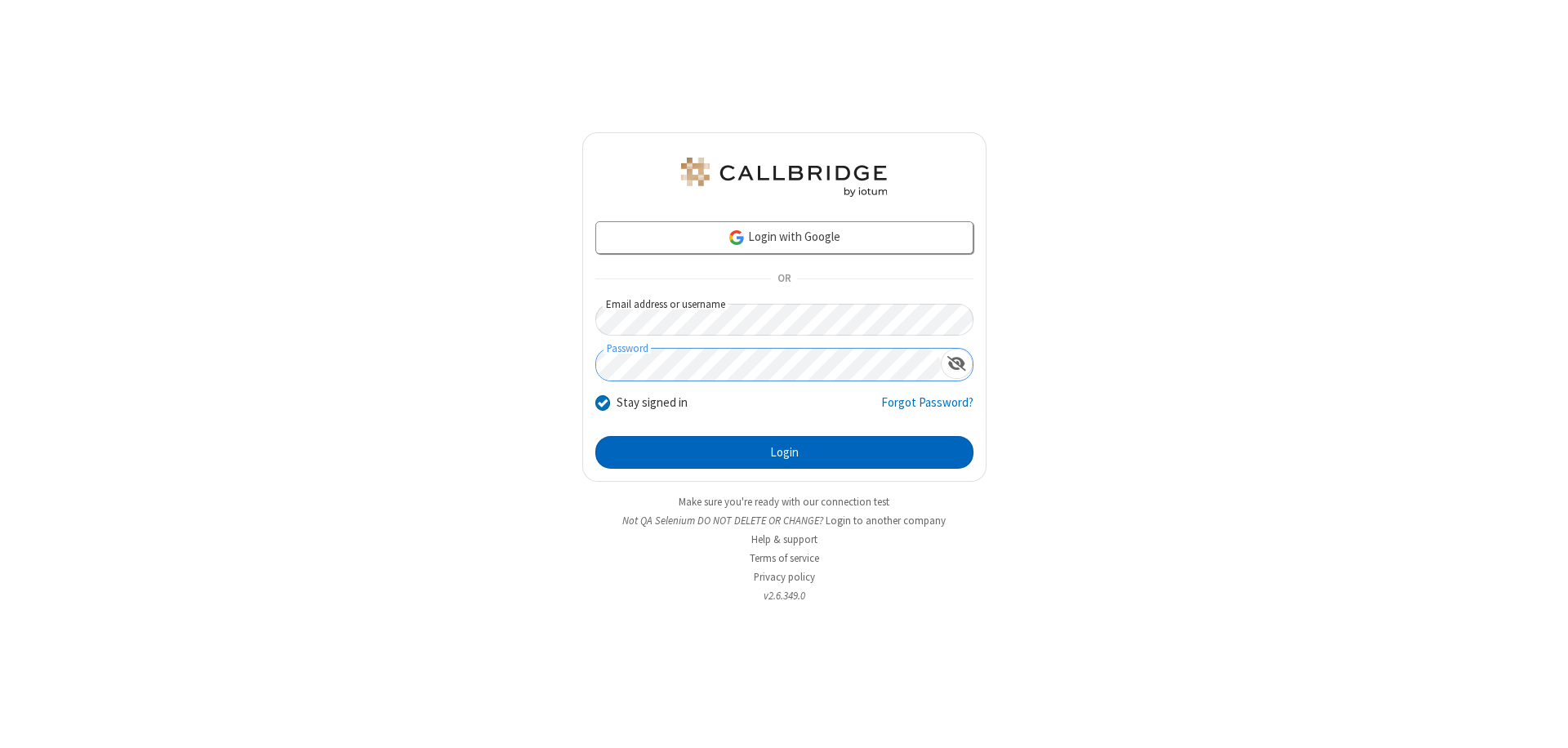
click at [784, 453] on button "Login" at bounding box center [784, 452] width 378 height 33
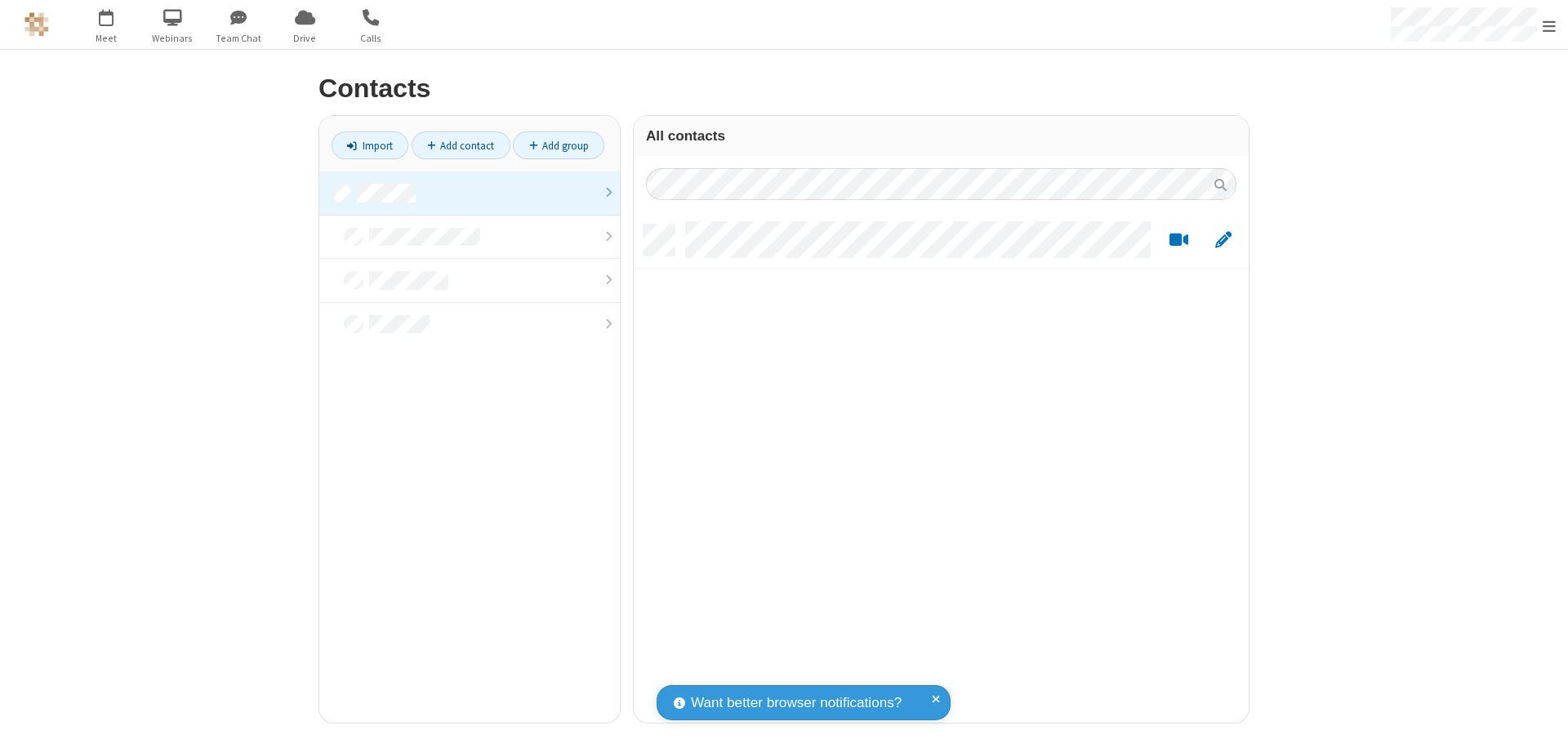
scroll to position [499, 603]
click at [470, 193] on link at bounding box center [470, 193] width 301 height 44
click at [559, 145] on link "Add group" at bounding box center [559, 145] width 92 height 28
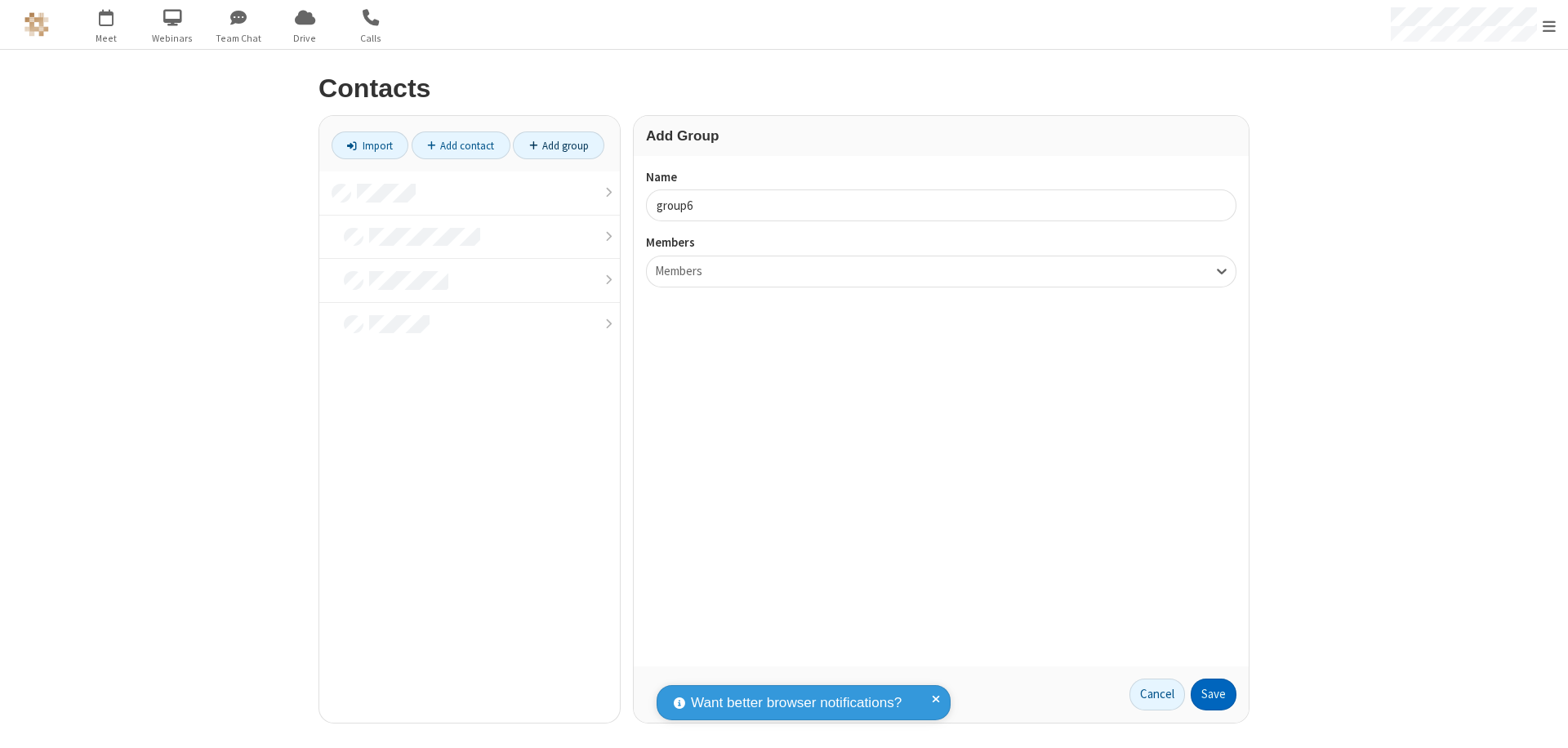
type input "group6"
click at [1214, 695] on button "Save" at bounding box center [1213, 695] width 46 height 33
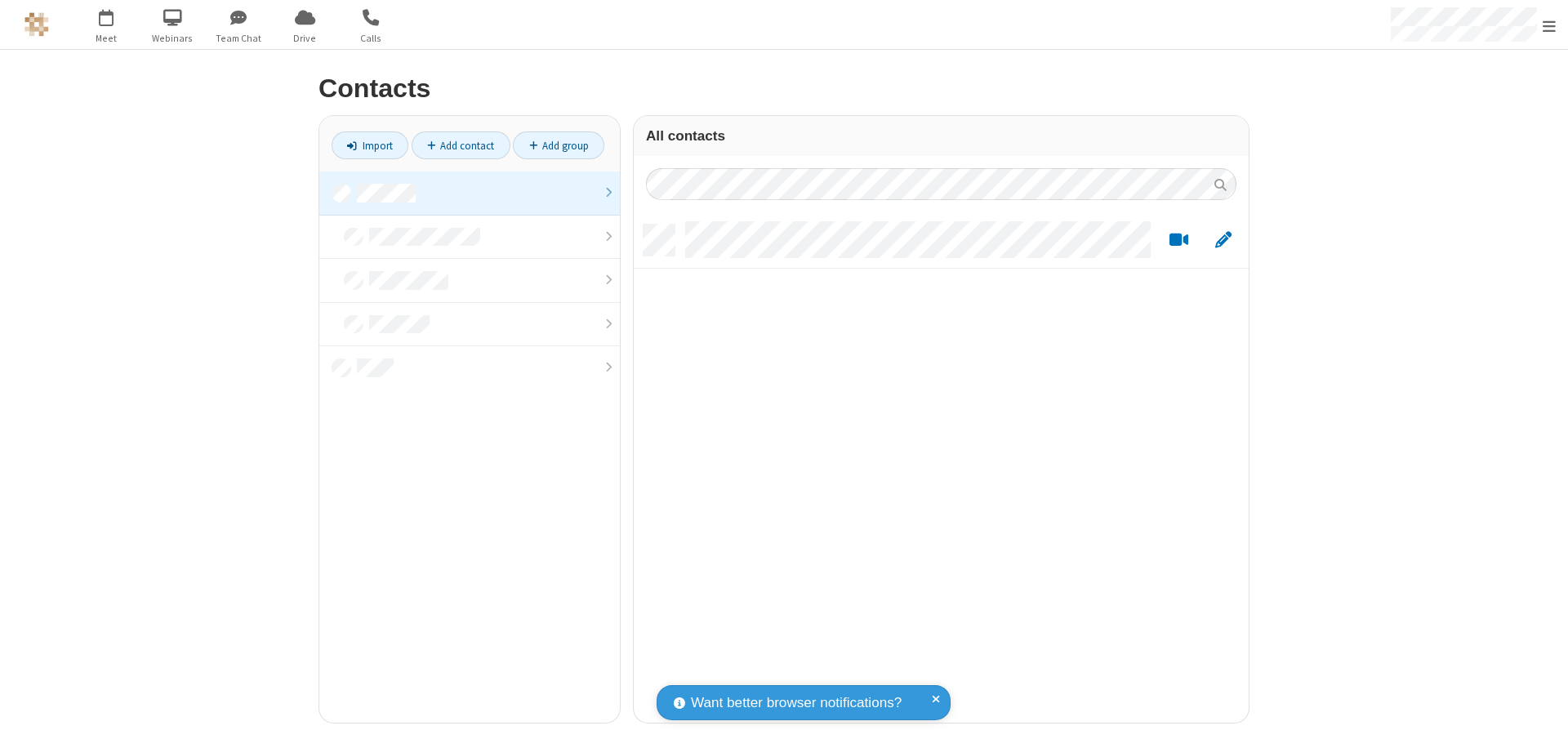
scroll to position [499, 603]
click at [470, 193] on link at bounding box center [470, 193] width 301 height 44
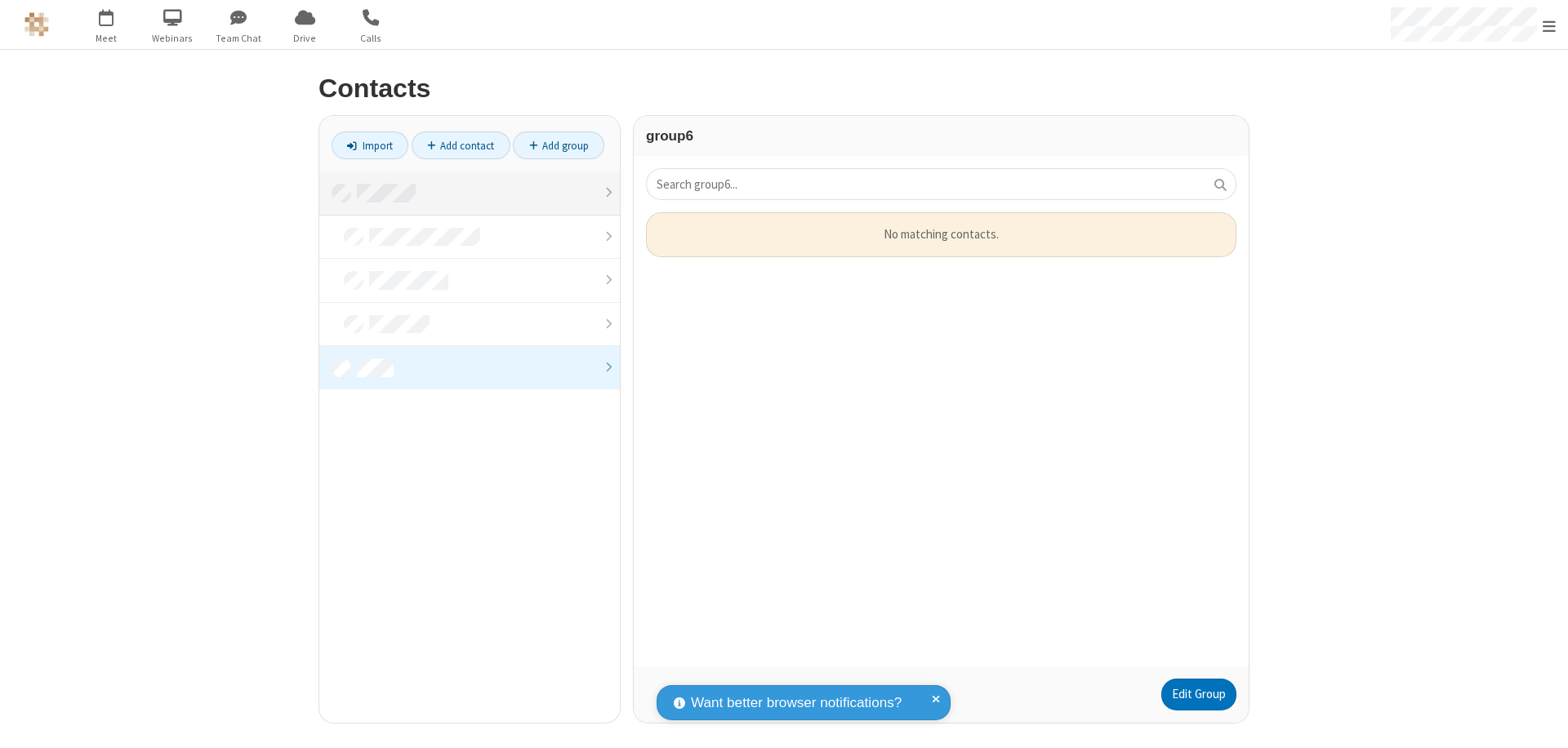
scroll to position [441, 603]
click at [1198, 695] on link "Edit Group" at bounding box center [1199, 695] width 75 height 33
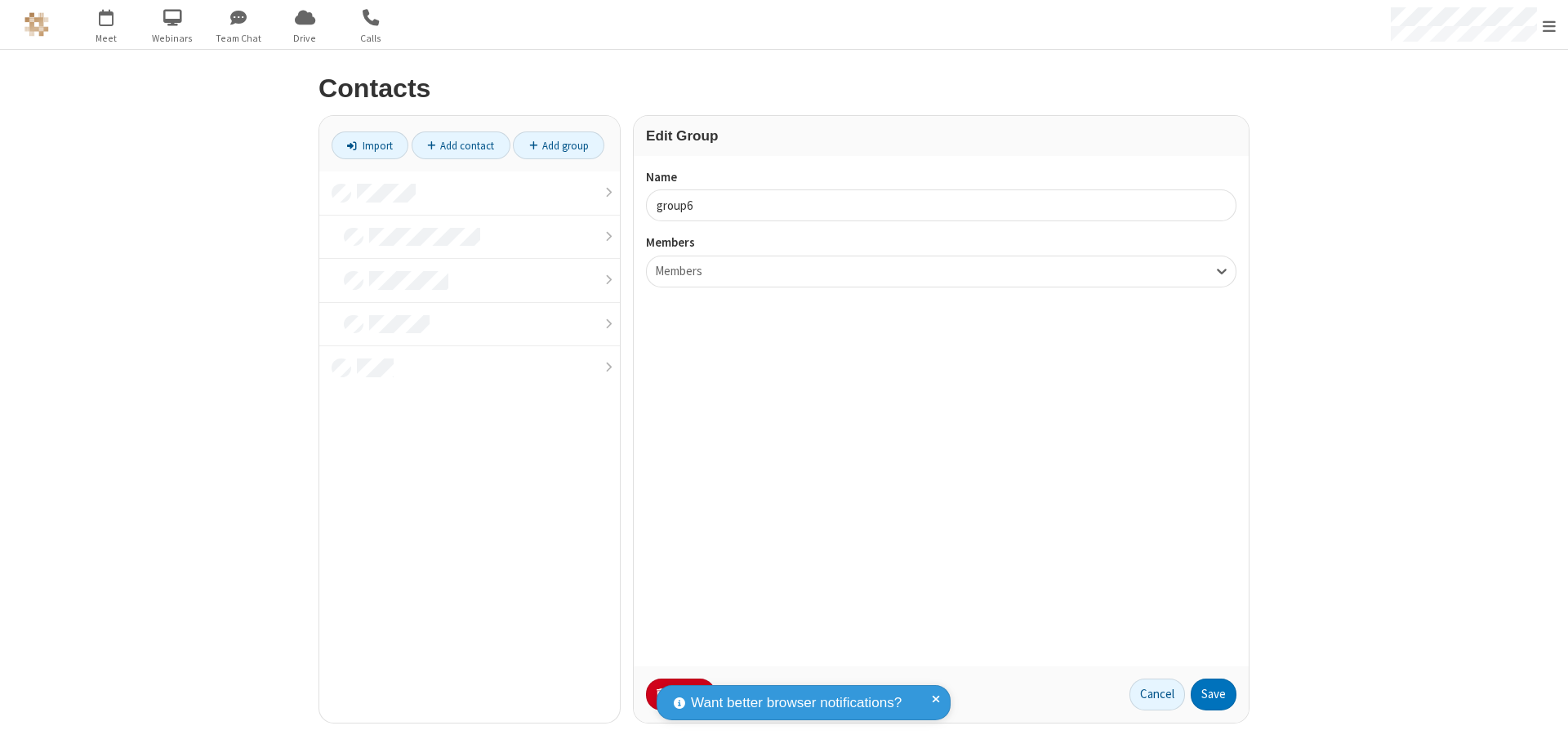
click at [0, 0] on button "No Thanks" at bounding box center [0, 0] width 0 height 0
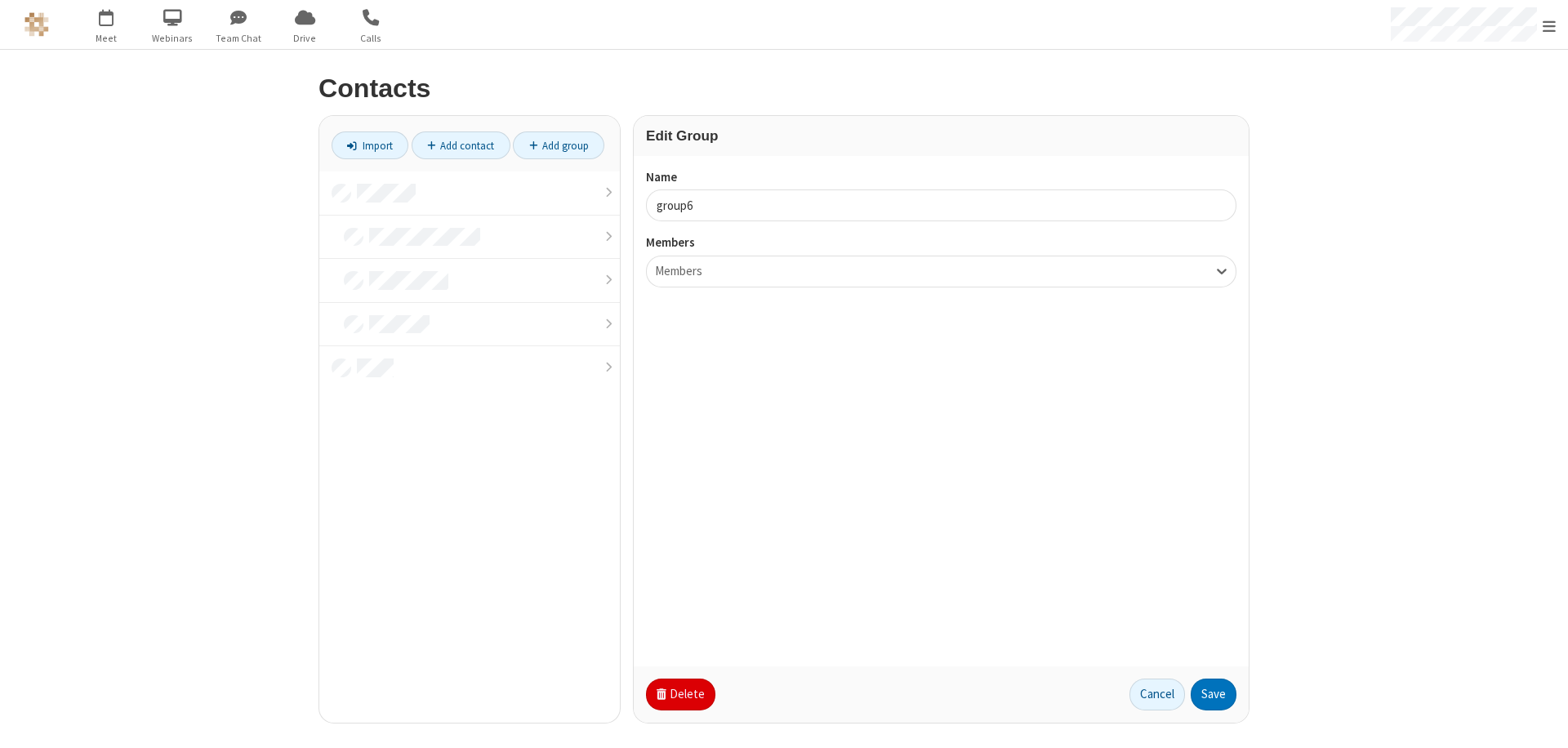
click at [679, 695] on button "Delete" at bounding box center [680, 695] width 69 height 33
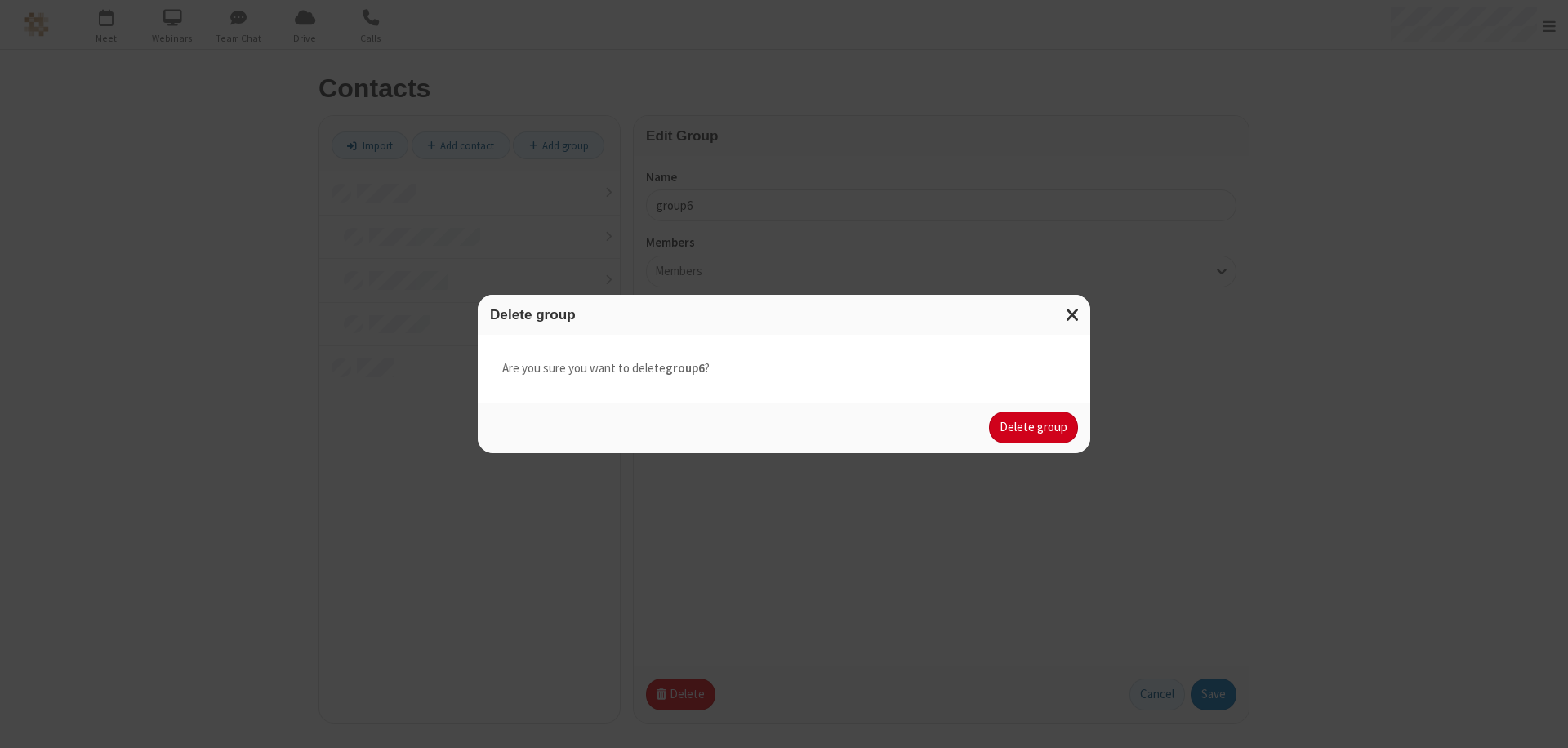
click at [1034, 427] on button "Delete group" at bounding box center [1033, 427] width 89 height 33
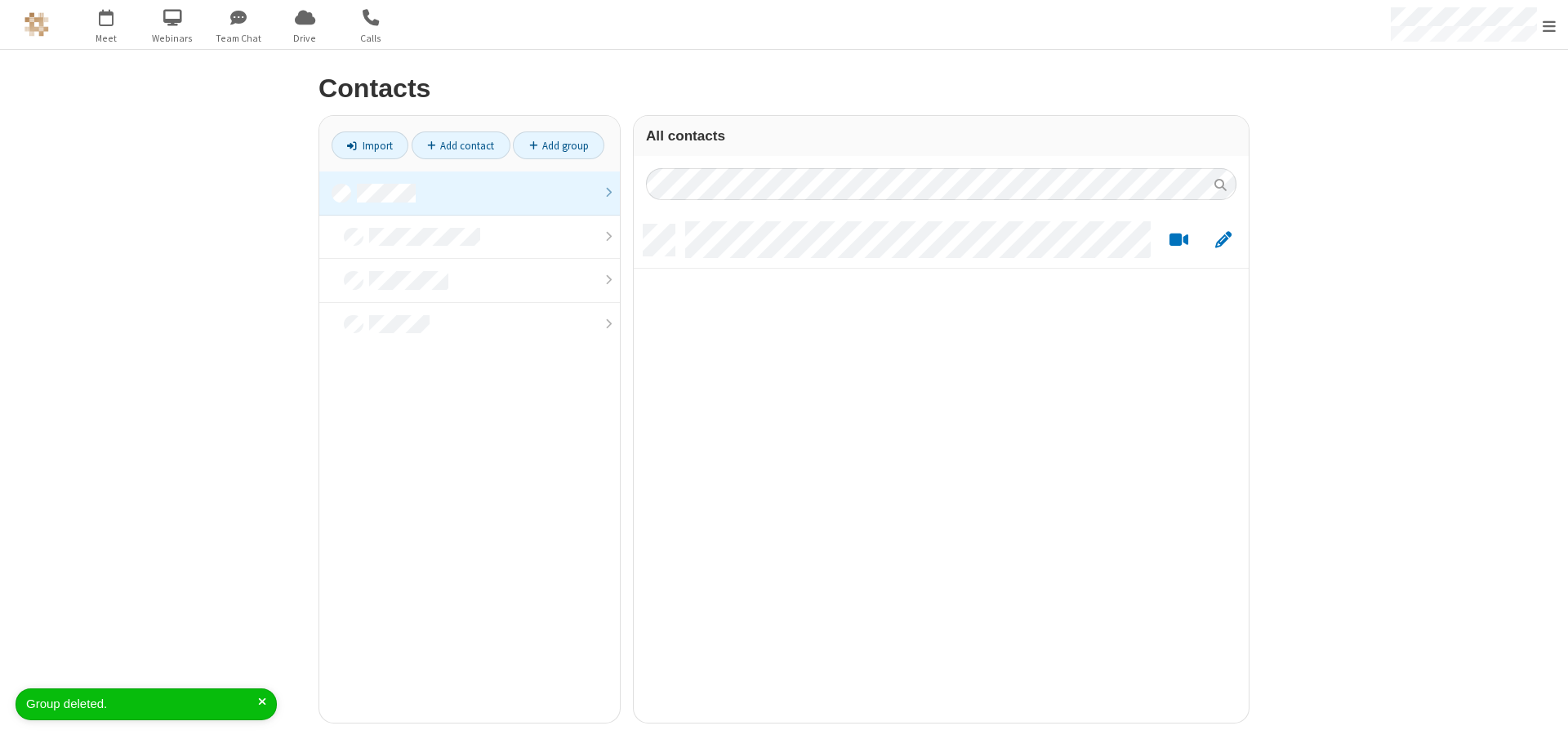
scroll to position [499, 603]
